Goal: Check status: Check status

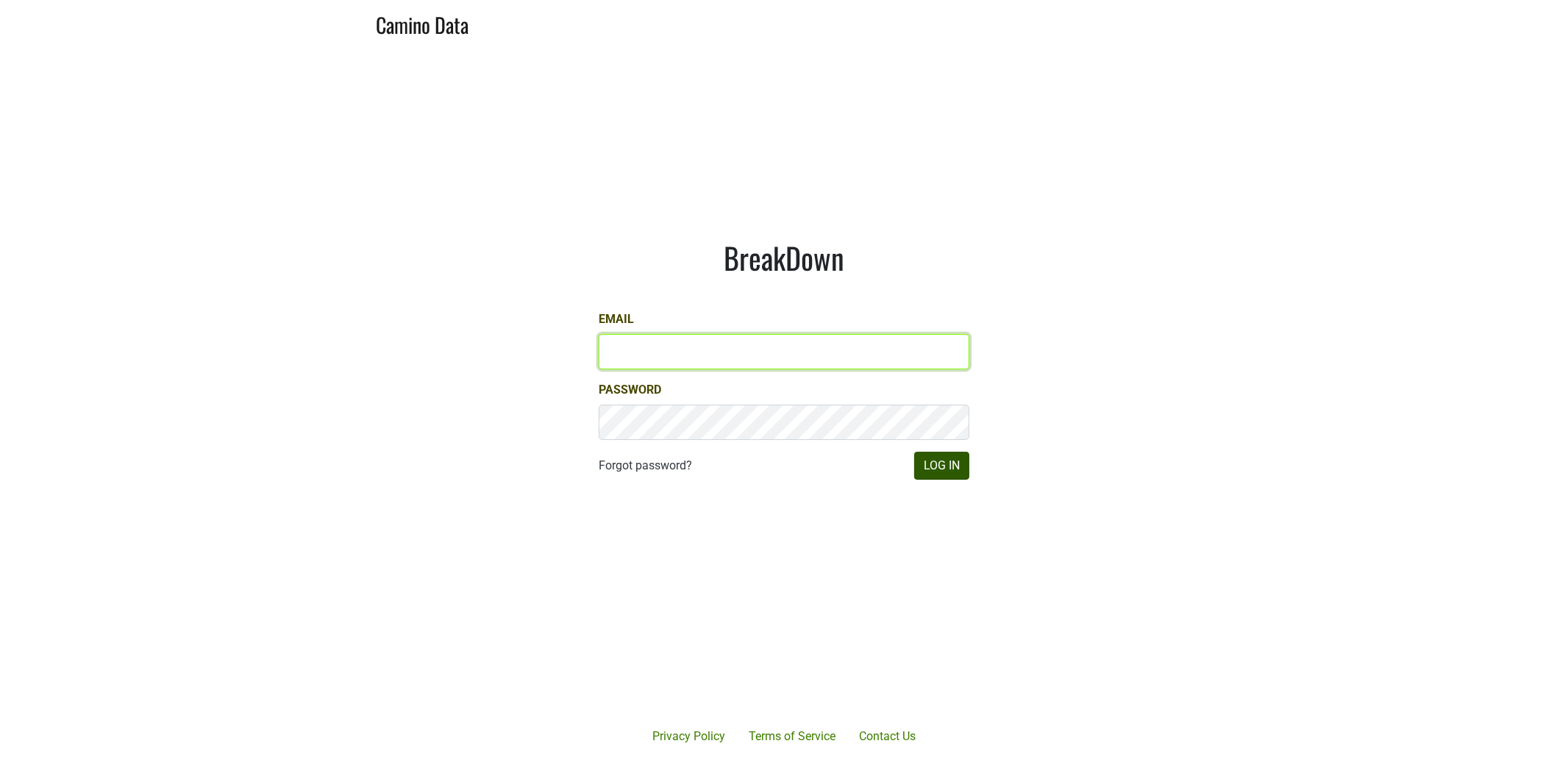
type input "dfay@petermichaelwinery.com"
click at [949, 462] on button "Log In" at bounding box center [942, 465] width 55 height 28
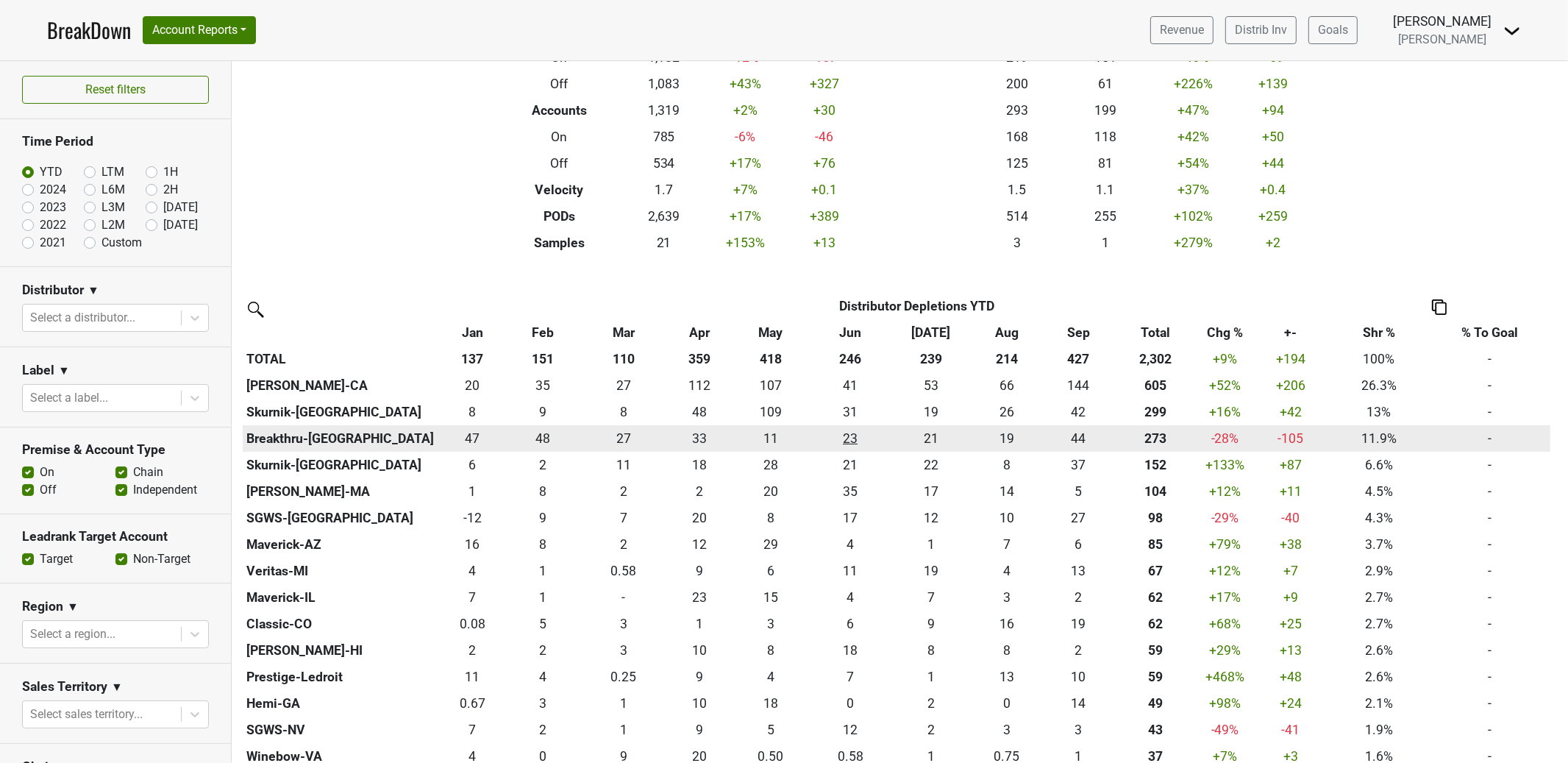
scroll to position [243, 0]
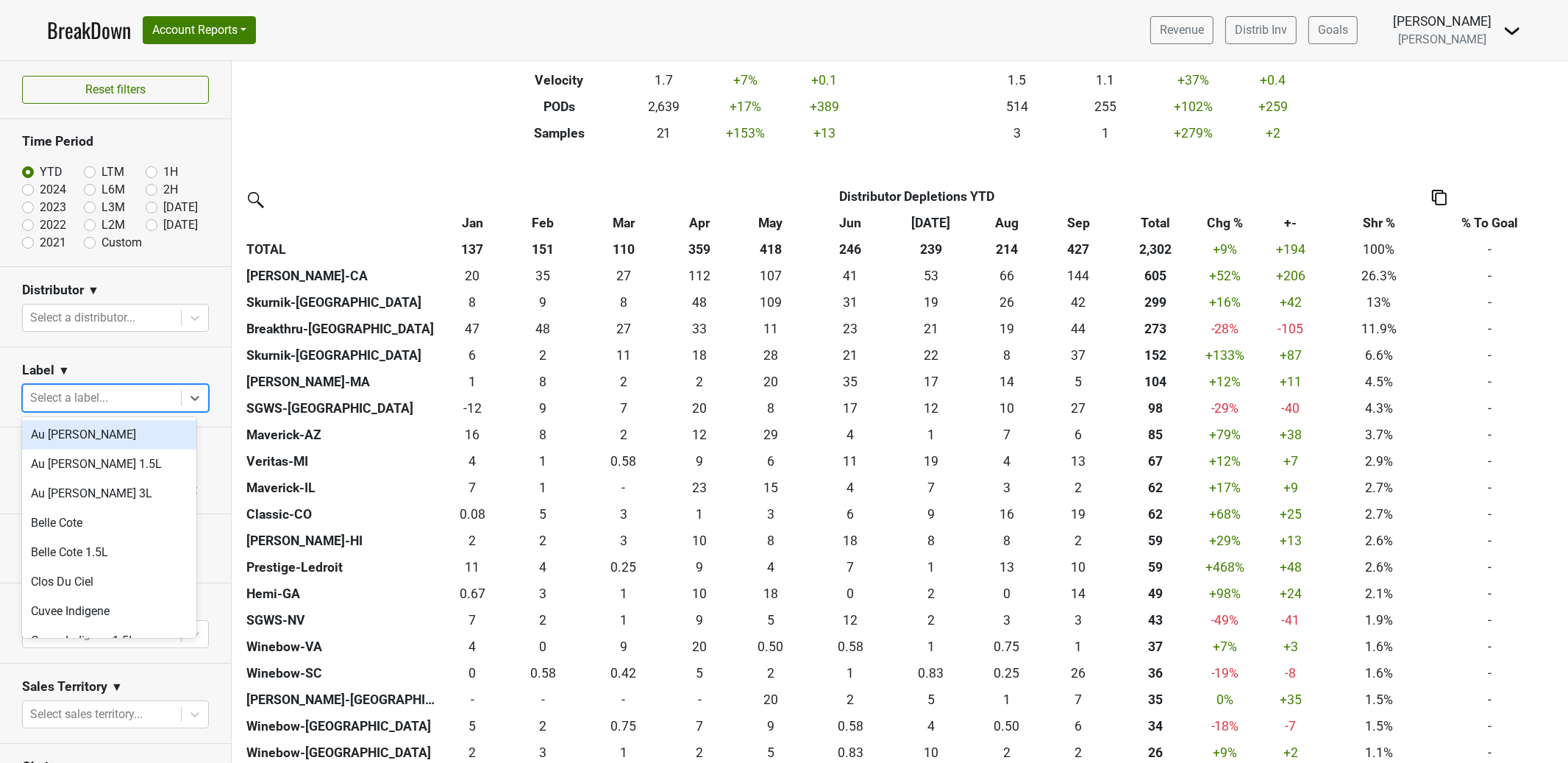
click at [133, 395] on div at bounding box center [101, 398] width 143 height 20
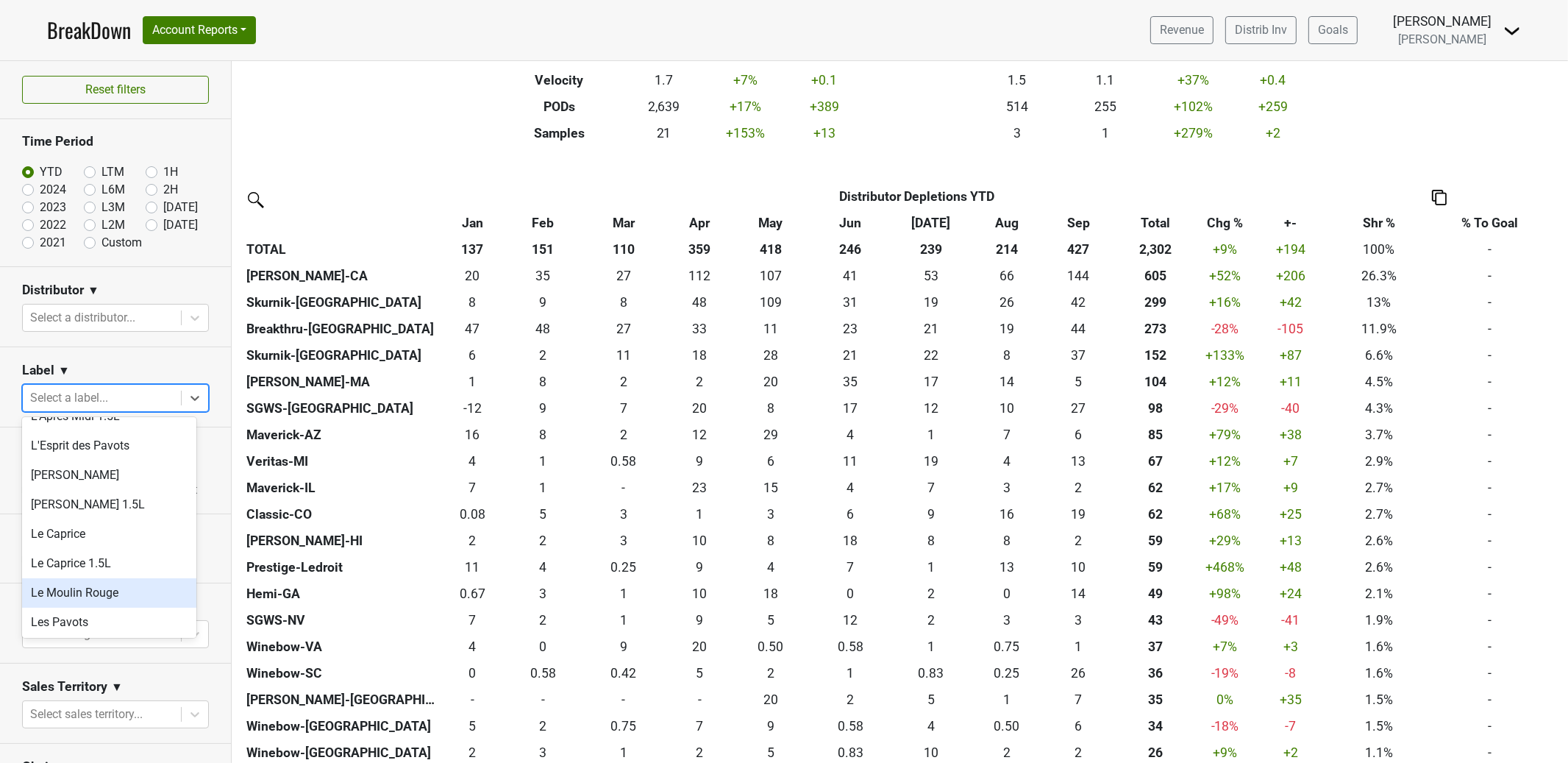
scroll to position [408, 0]
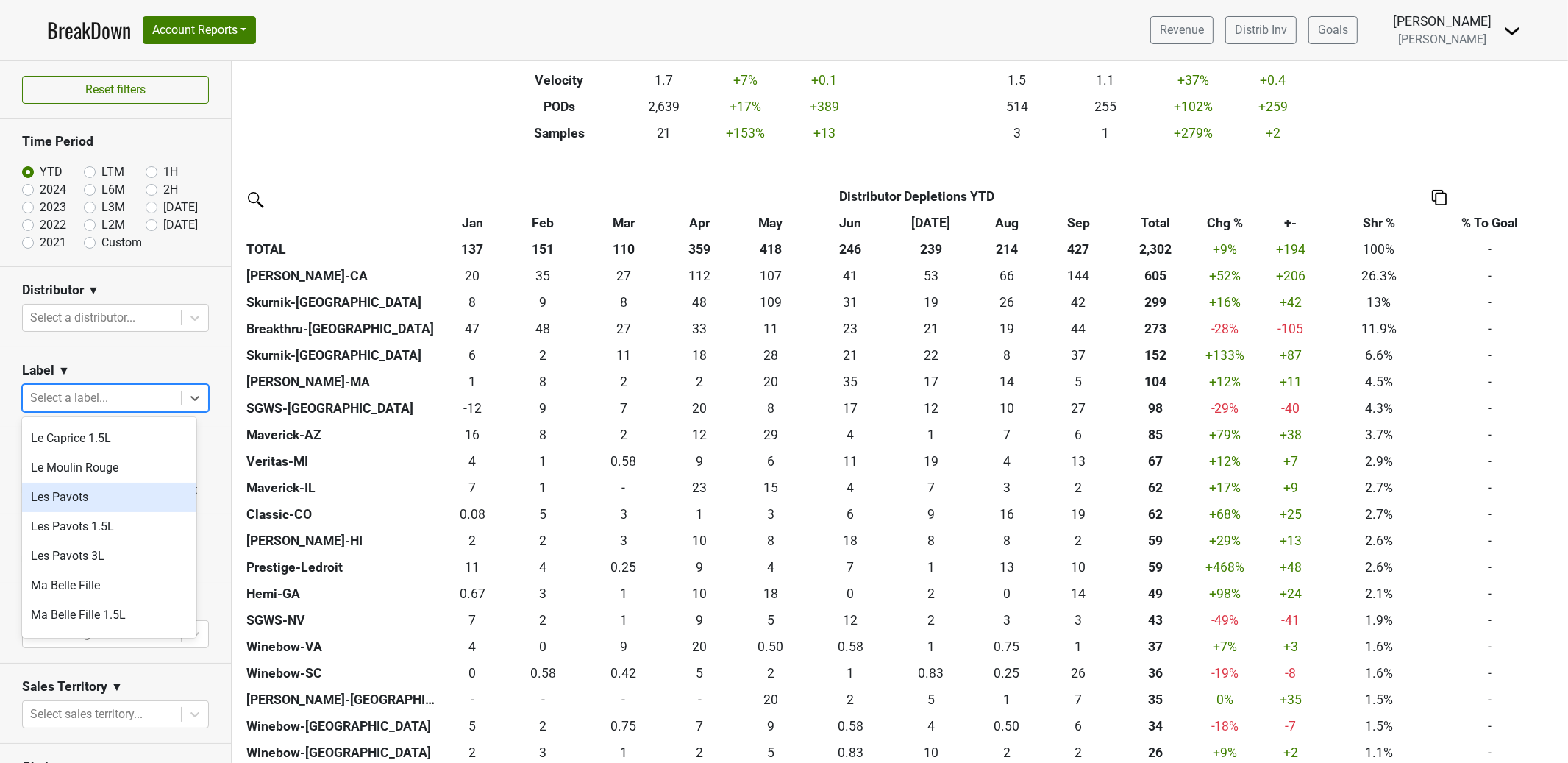
click at [124, 505] on div "Les Pavots" at bounding box center [109, 497] width 174 height 29
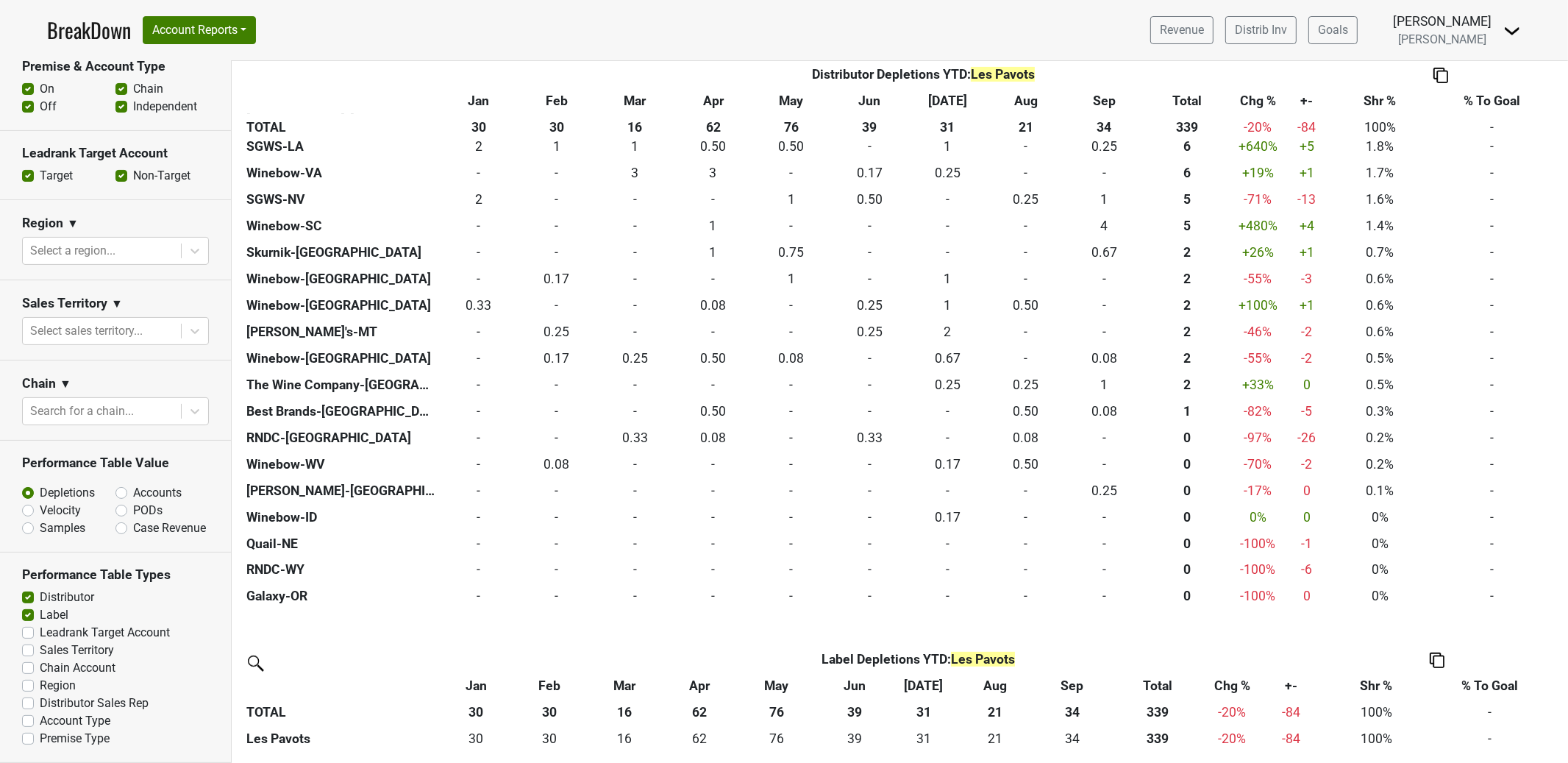
scroll to position [399, 0]
click at [73, 739] on label "Premise Type" at bounding box center [74, 739] width 70 height 18
click at [34, 739] on input "Premise Type" at bounding box center [28, 737] width 12 height 15
checkbox input "true"
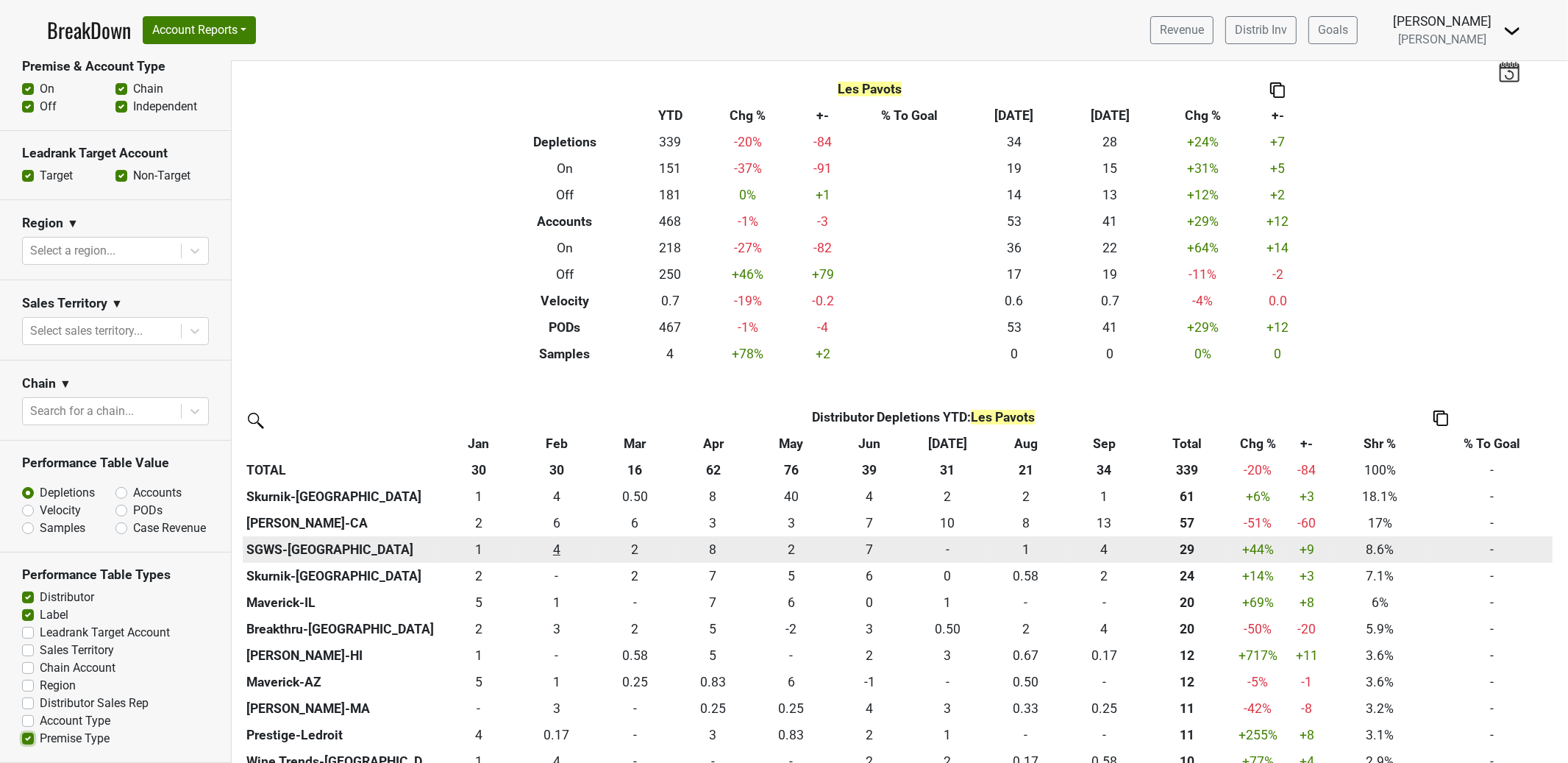
scroll to position [0, 0]
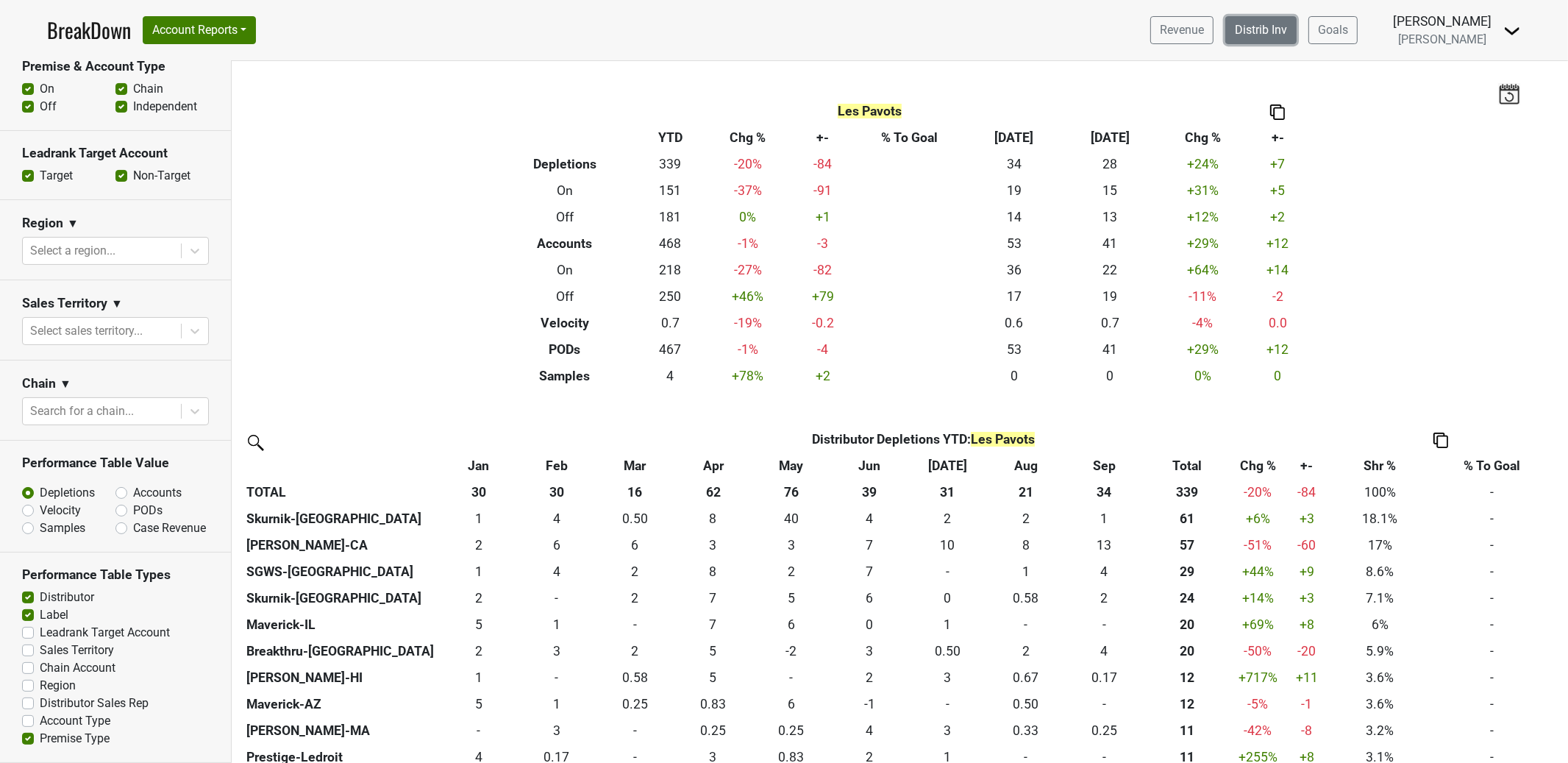
click at [1297, 36] on link "Distrib Inv" at bounding box center [1261, 30] width 71 height 28
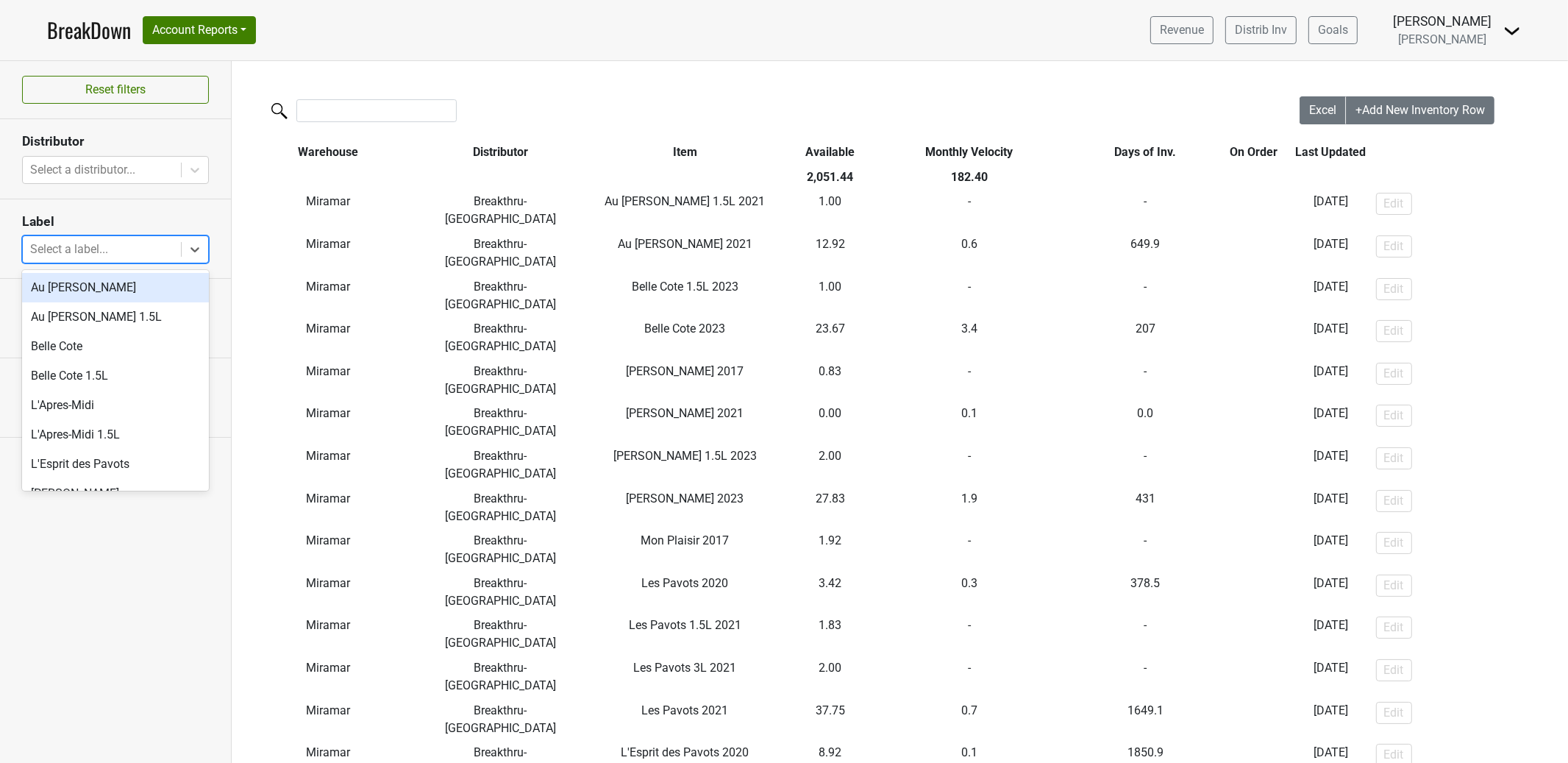
click at [129, 251] on div at bounding box center [101, 249] width 143 height 20
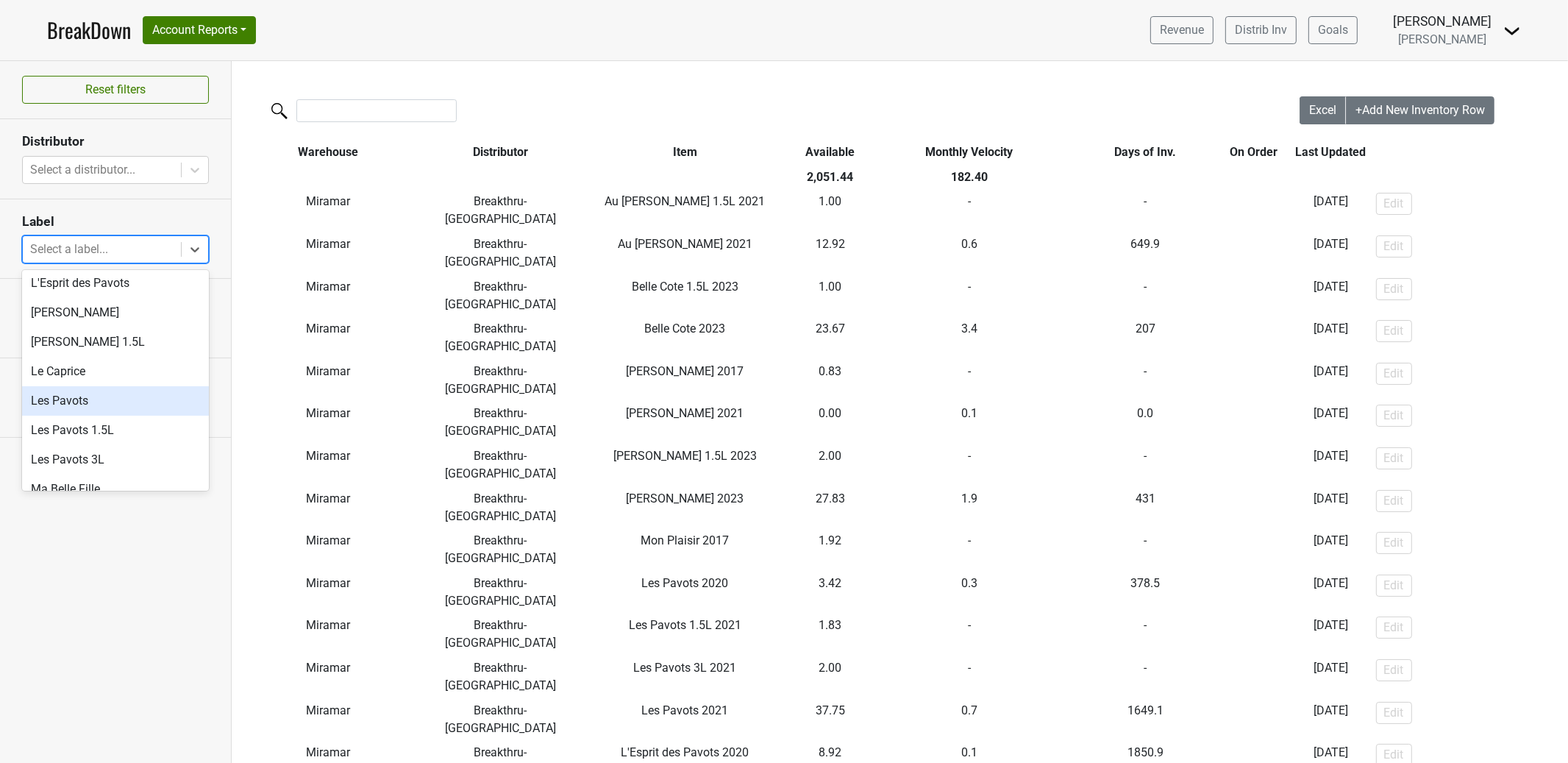
click at [137, 401] on div "Les Pavots" at bounding box center [115, 401] width 187 height 29
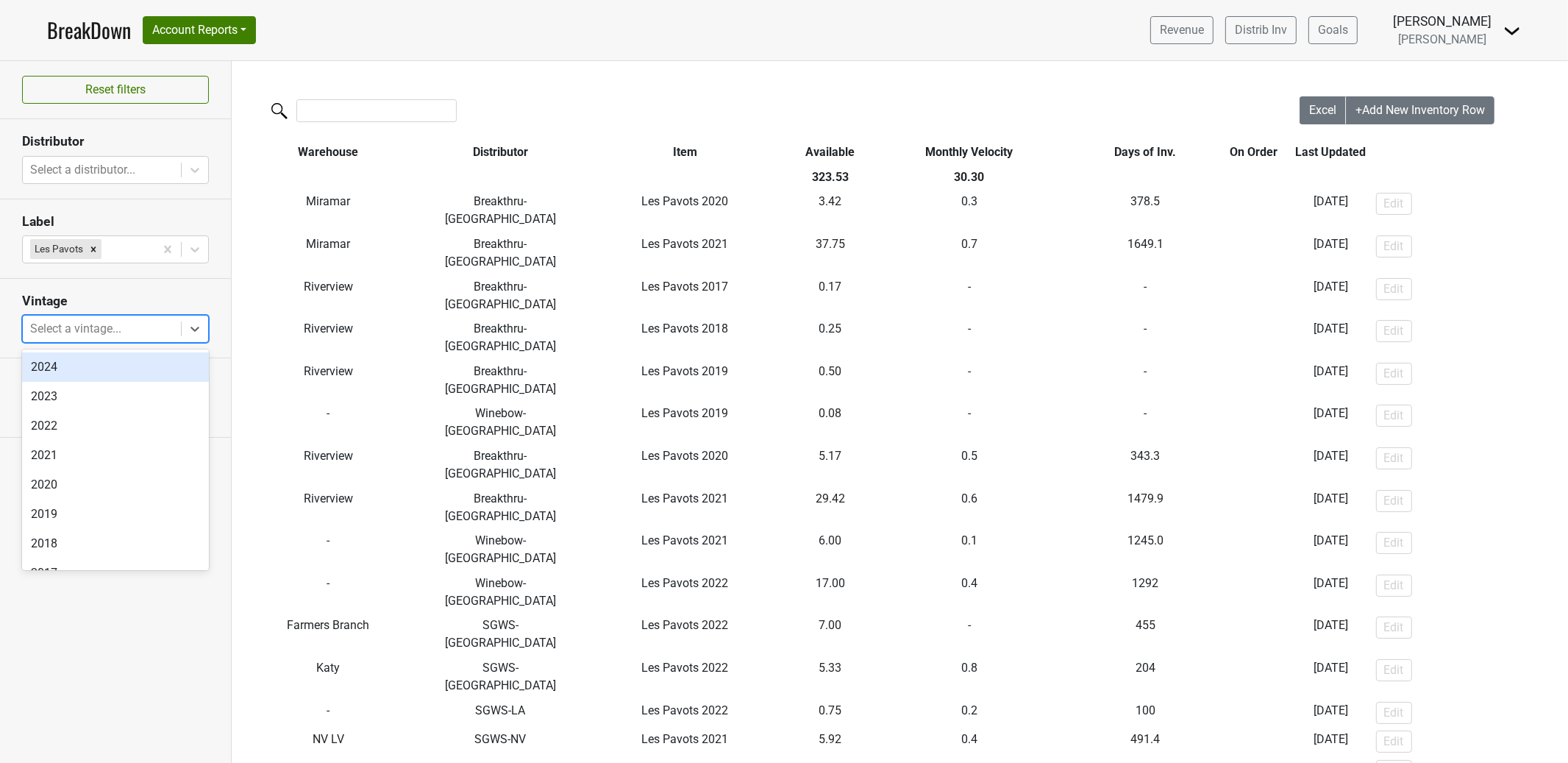
click at [120, 326] on div at bounding box center [101, 329] width 143 height 20
click at [105, 437] on div "2022" at bounding box center [115, 425] width 187 height 29
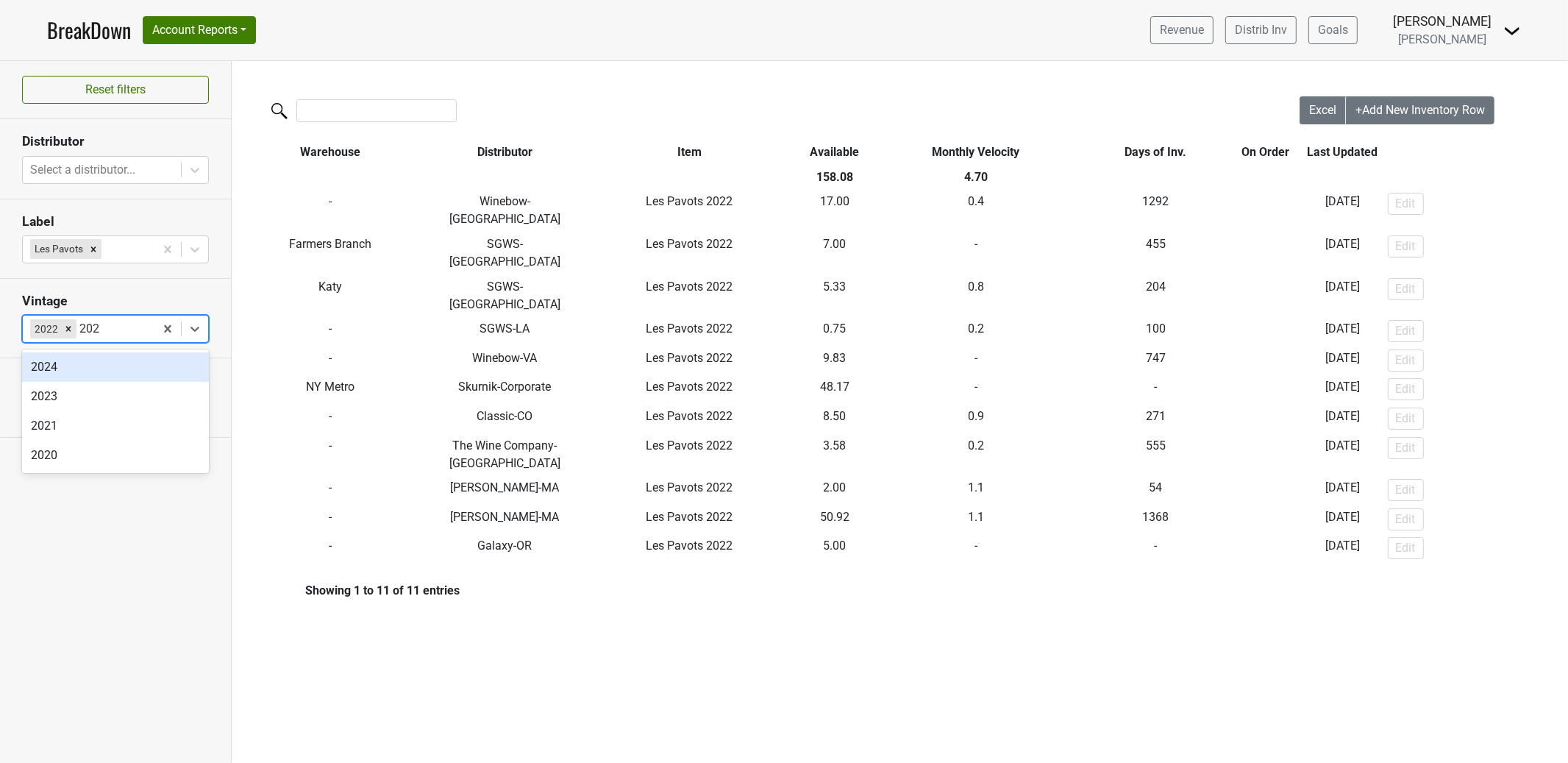
type input "2021"
click at [146, 362] on div "2021" at bounding box center [115, 367] width 187 height 29
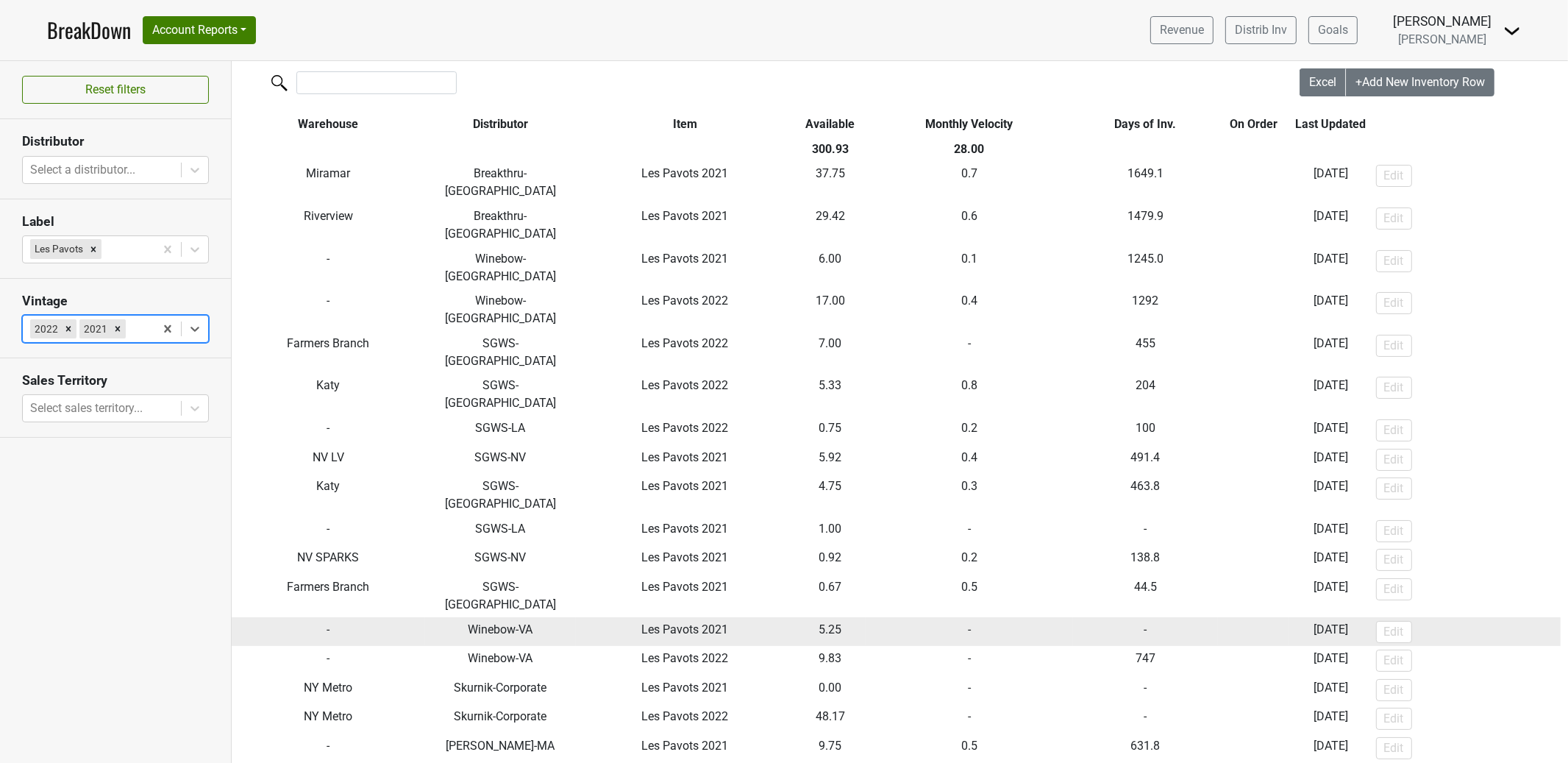
scroll to position [0, 0]
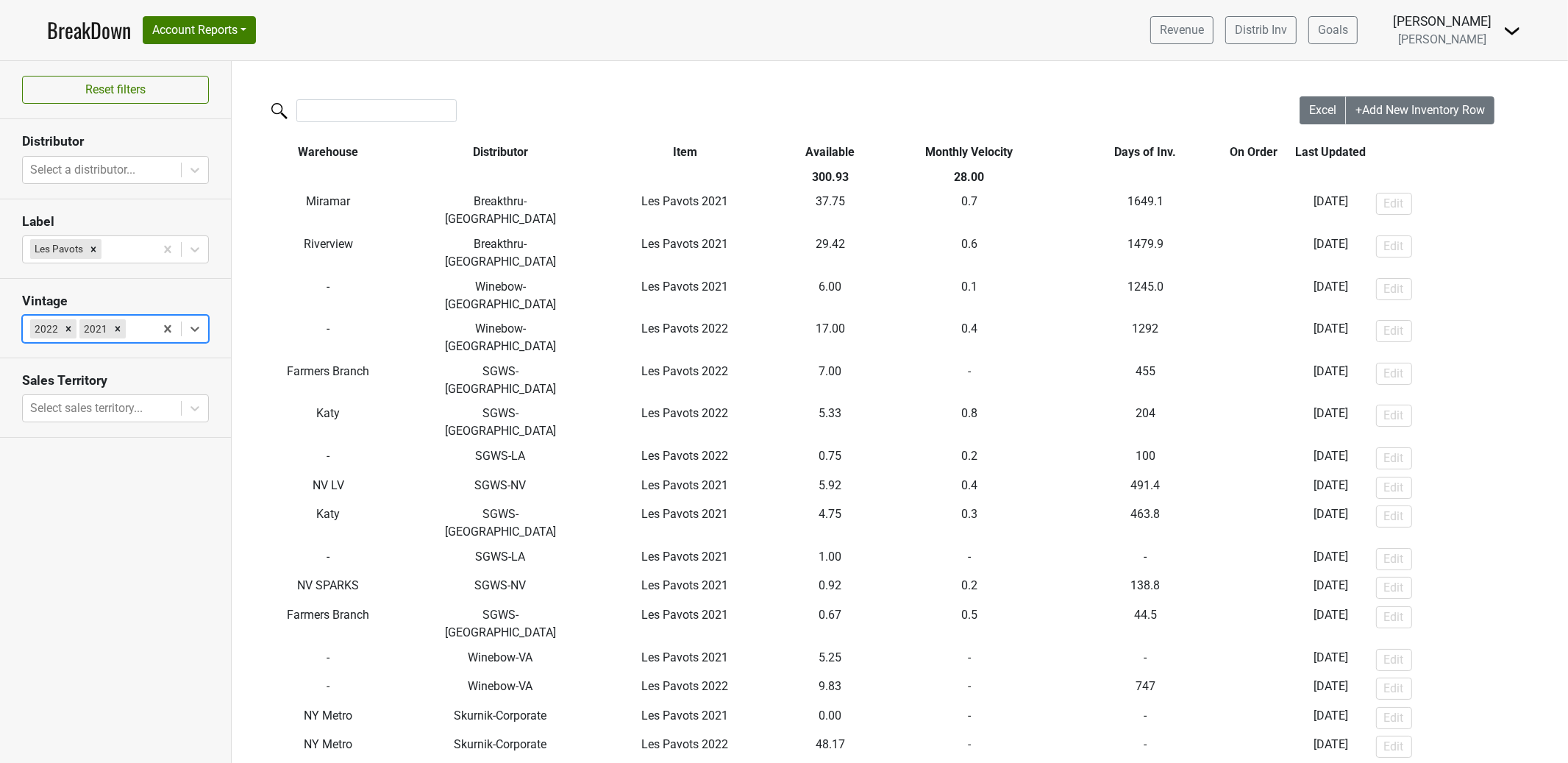
click at [94, 248] on icon "Remove Les Pavots" at bounding box center [94, 250] width 10 height 11
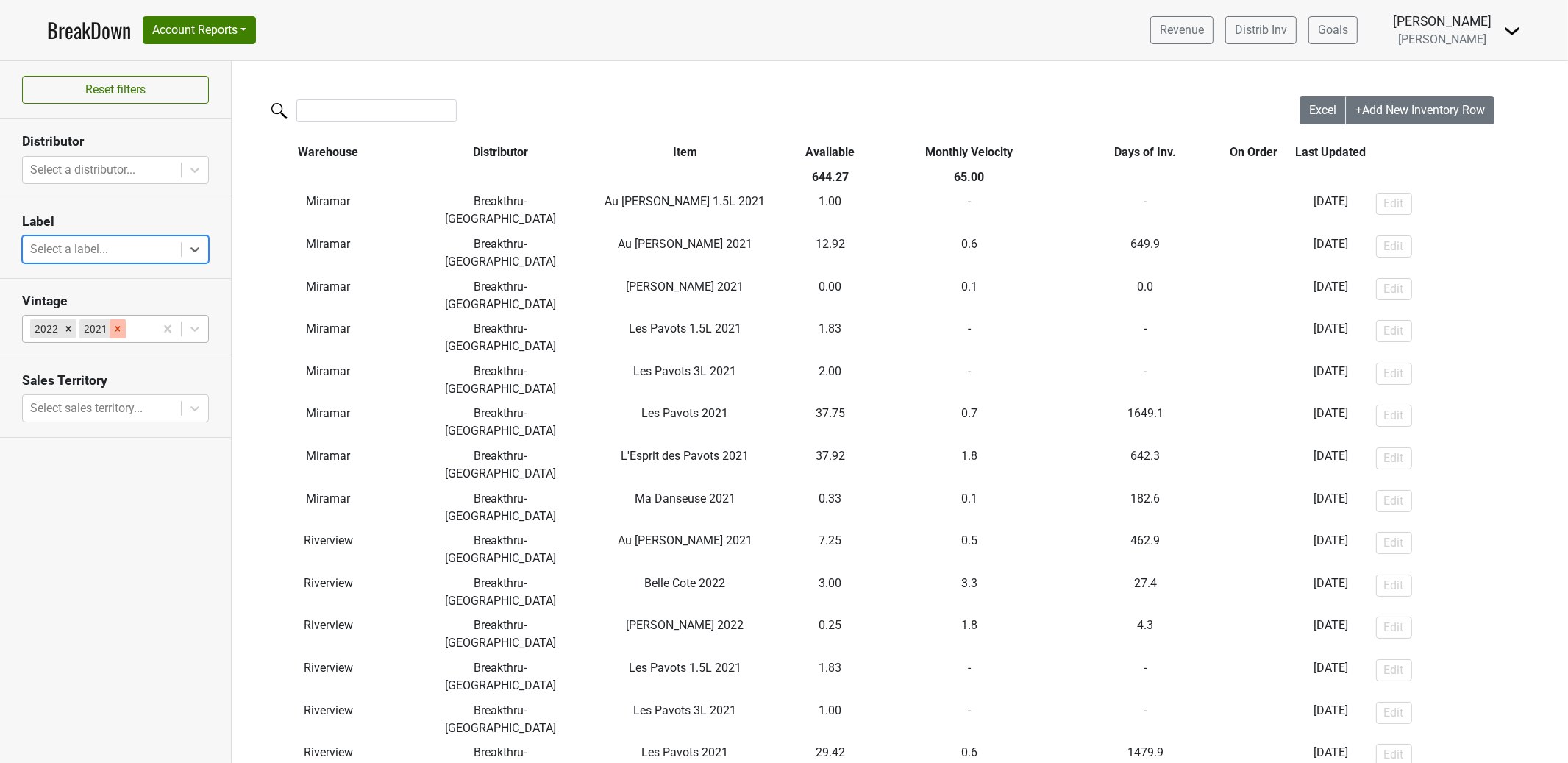
click at [115, 332] on icon "Remove 2021" at bounding box center [118, 329] width 10 height 11
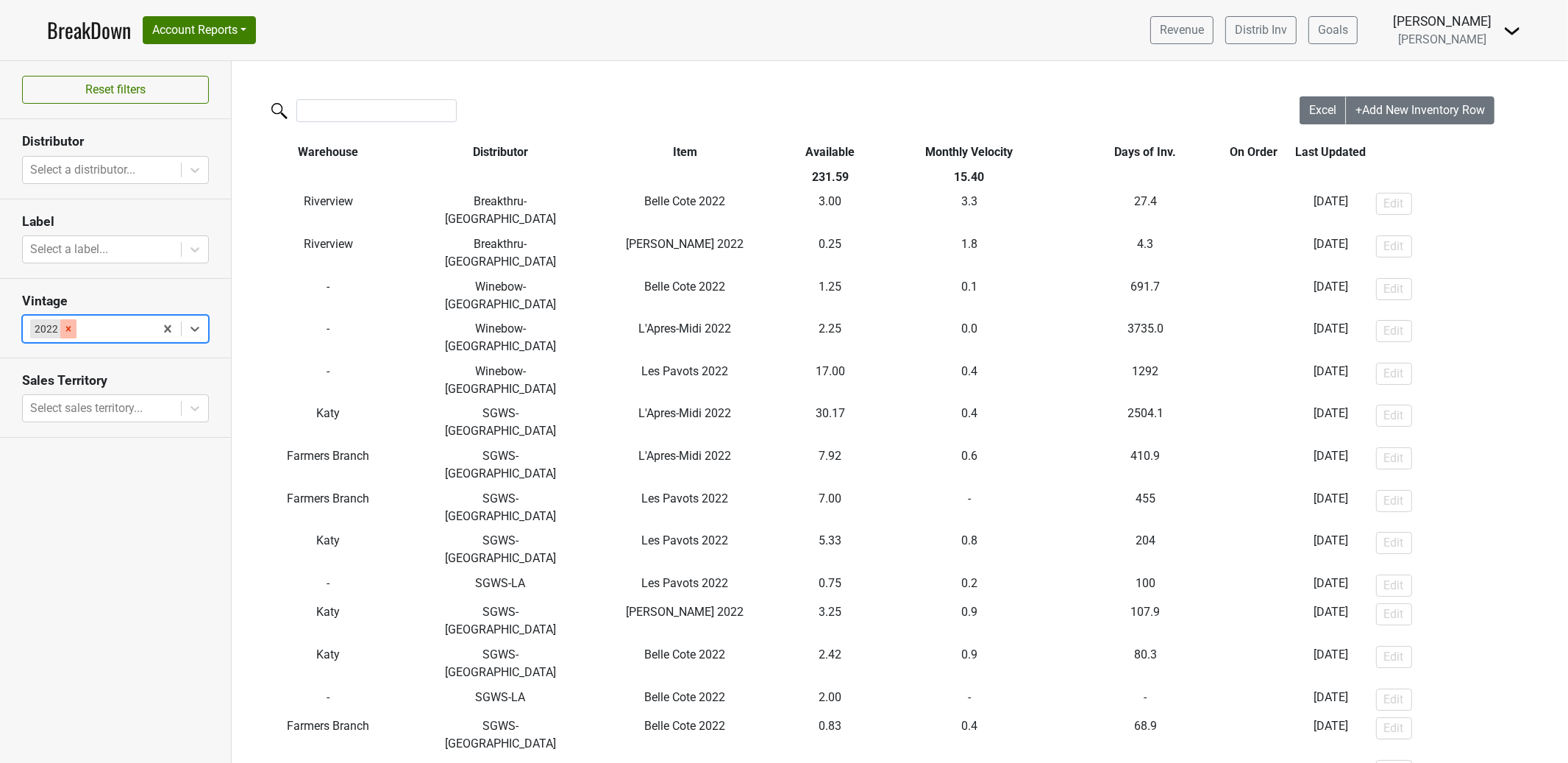
click at [68, 334] on div "Remove 2022" at bounding box center [68, 329] width 16 height 19
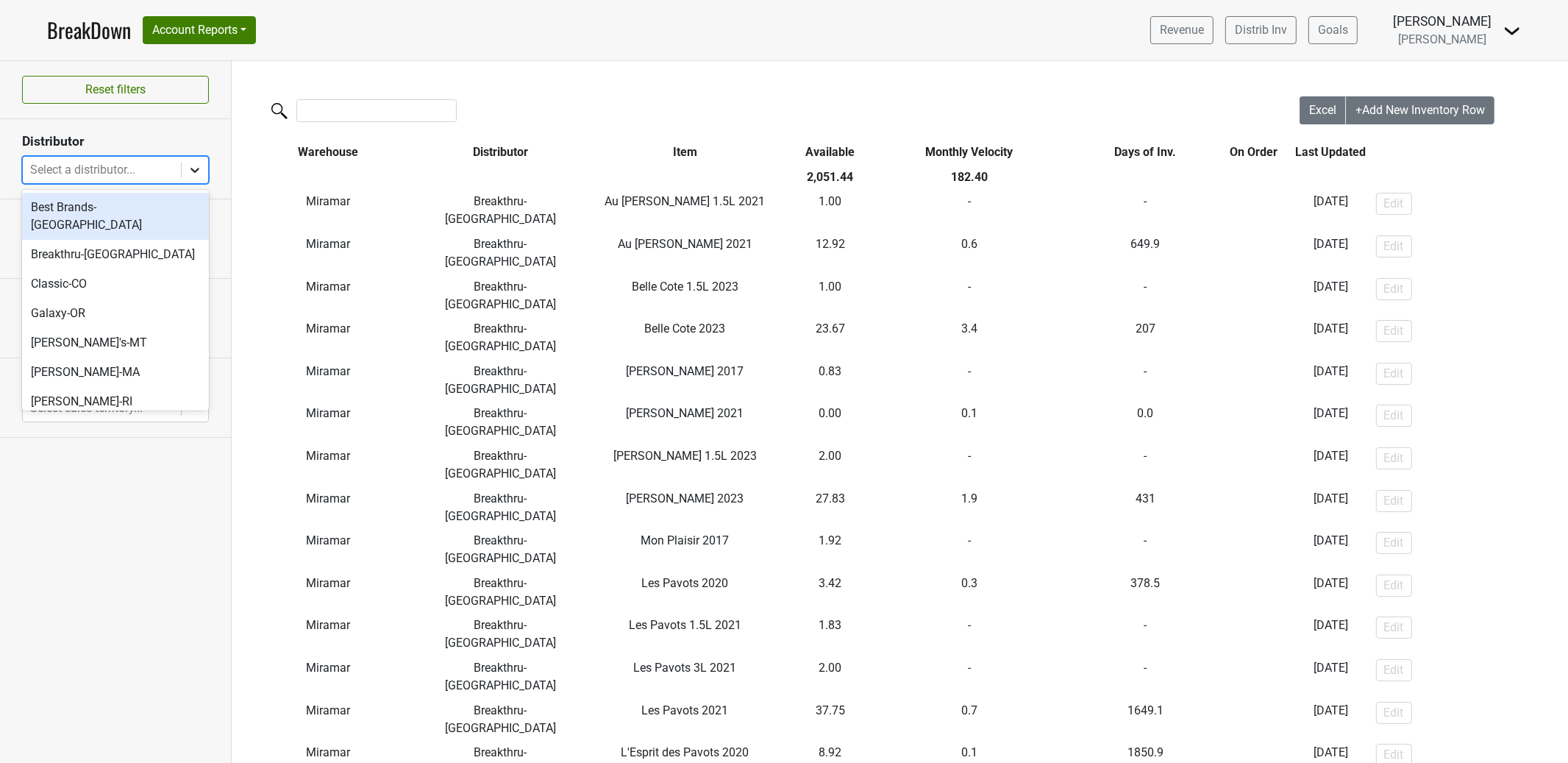
click at [192, 161] on div at bounding box center [194, 170] width 26 height 26
click at [215, 126] on section "Distributor option Best Brands-TN focused, 1 of 16. 16 results available. Use U…" at bounding box center [115, 159] width 231 height 80
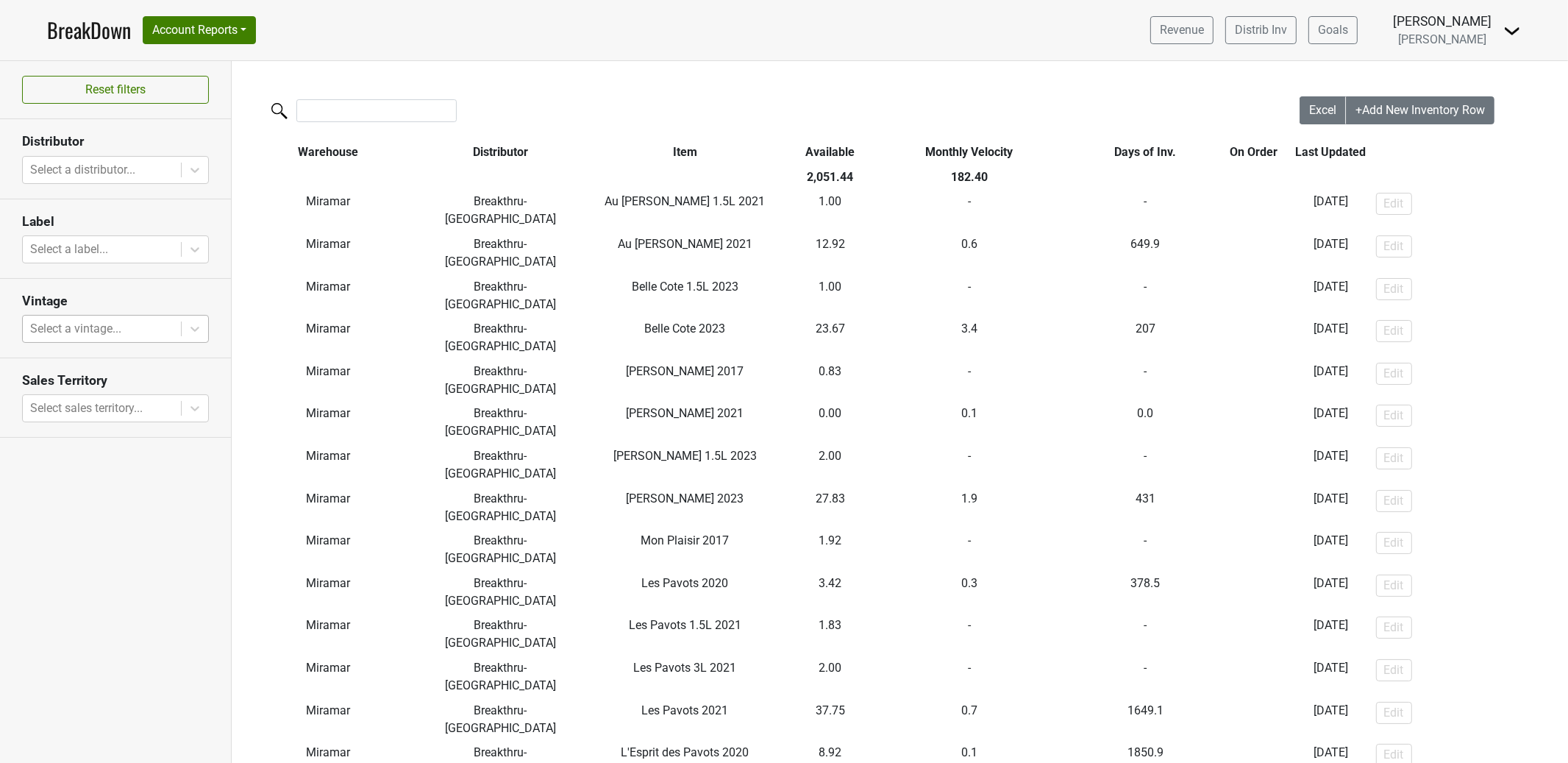
drag, startPoint x: 449, startPoint y: 56, endPoint x: 517, endPoint y: 2, distance: 86.8
click at [450, 56] on nav "BreakDown Account Reports SuperRanker Map Award Progress Chain Compliance CRM N…" at bounding box center [784, 30] width 1498 height 60
